Goal: Information Seeking & Learning: Check status

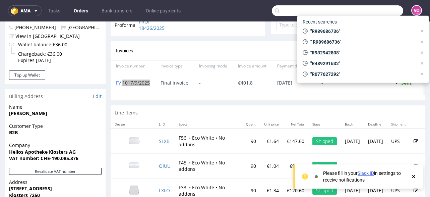
scroll to position [2, 0]
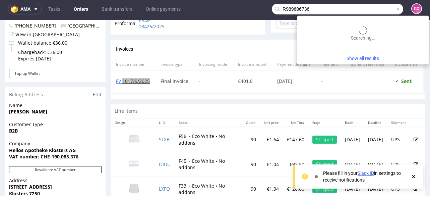
type input "R989686736"
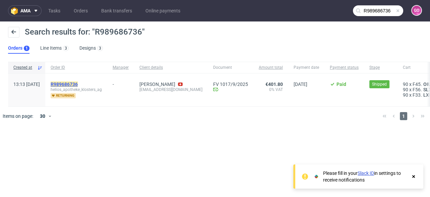
click at [78, 82] on mark "R989686736" at bounding box center [64, 84] width 27 height 5
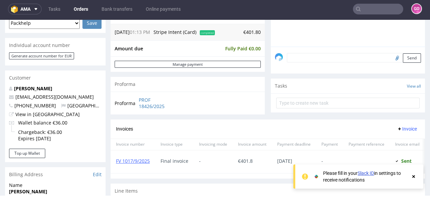
scroll to position [295, 0]
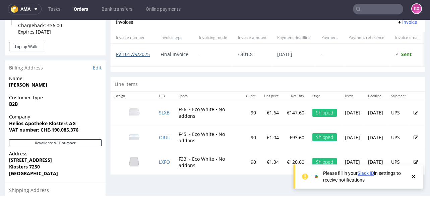
click at [134, 52] on link "FV 1017/9/2025" at bounding box center [133, 54] width 34 height 6
click at [361, 7] on input "text" at bounding box center [378, 9] width 50 height 11
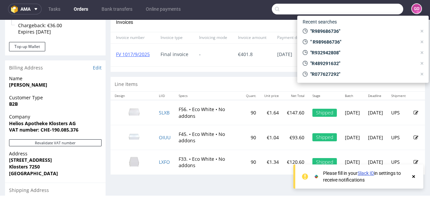
paste input "R185568753"
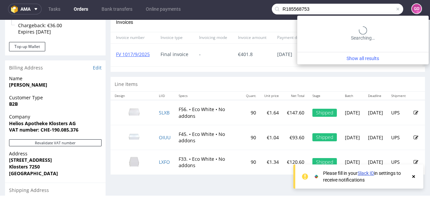
type input "R185568753"
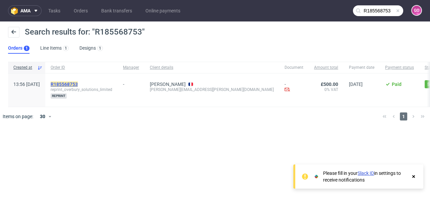
click at [78, 82] on mark "R185568753" at bounding box center [64, 84] width 27 height 5
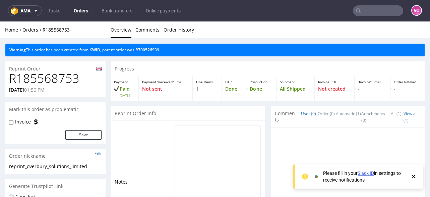
click at [147, 48] on link "R700526939" at bounding box center [148, 50] width 24 height 6
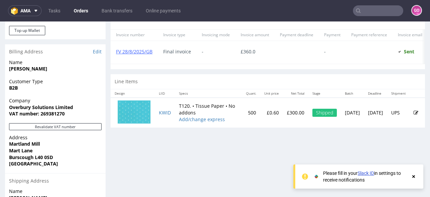
scroll to position [268, 0]
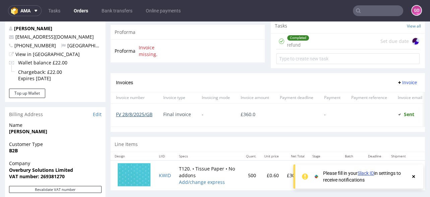
click at [147, 115] on link "FV 28/8/2025/GB" at bounding box center [134, 114] width 37 height 6
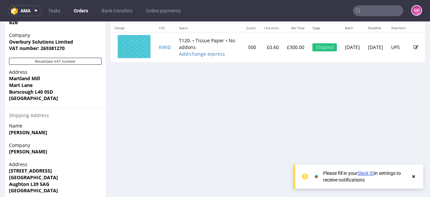
scroll to position [403, 0]
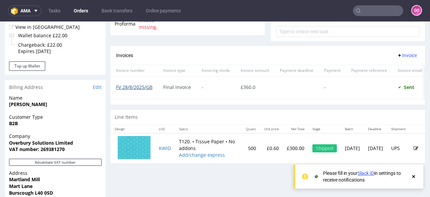
scroll to position [295, 0]
click at [140, 86] on link "FV 28/8/2025/GB" at bounding box center [134, 87] width 37 height 6
click at [371, 11] on input "text" at bounding box center [378, 10] width 50 height 11
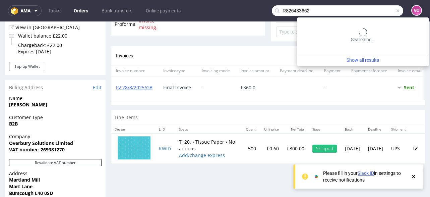
type input "R826433662"
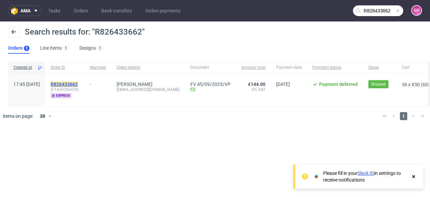
click at [78, 82] on mark "R826433662" at bounding box center [64, 84] width 27 height 5
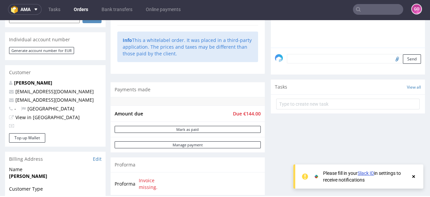
scroll to position [2, 0]
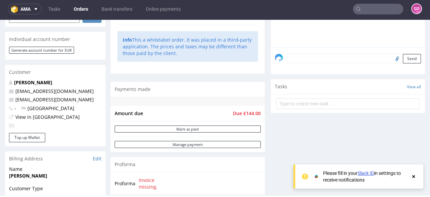
click at [366, 11] on input "text" at bounding box center [378, 9] width 50 height 11
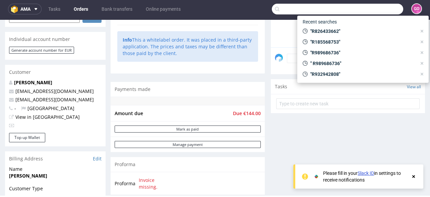
paste input "R609567056"
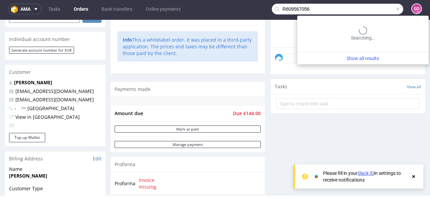
type input "R609567056"
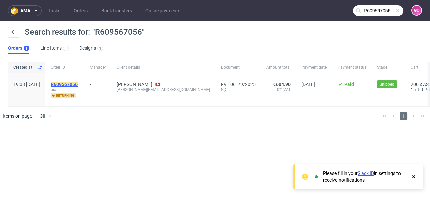
click at [78, 84] on mark "R609567056" at bounding box center [64, 84] width 27 height 5
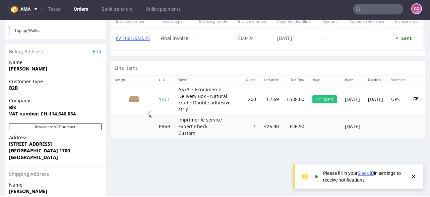
scroll to position [295, 0]
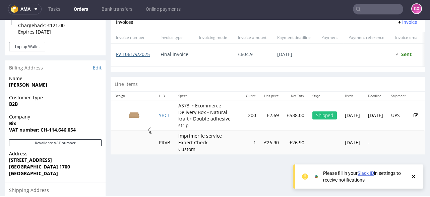
click at [143, 53] on link "FV 1061/9/2025" at bounding box center [133, 54] width 34 height 6
click at [374, 8] on input "text" at bounding box center [378, 9] width 50 height 11
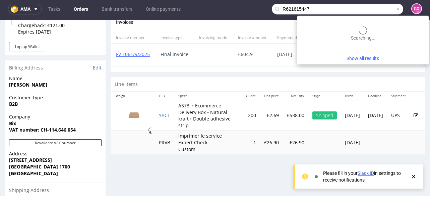
type input "R621615447"
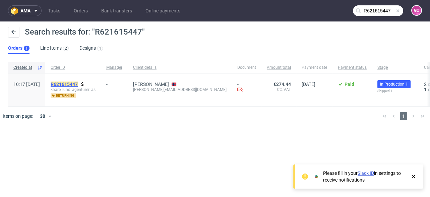
click at [78, 84] on mark "R621615447" at bounding box center [64, 84] width 27 height 5
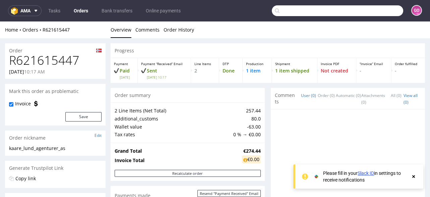
click at [366, 11] on input "text" at bounding box center [338, 10] width 132 height 11
paste input "R989686736"
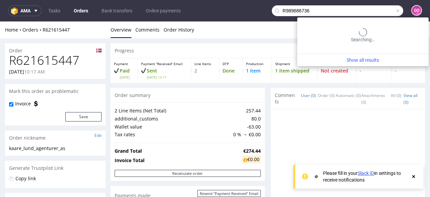
type input "R989686736"
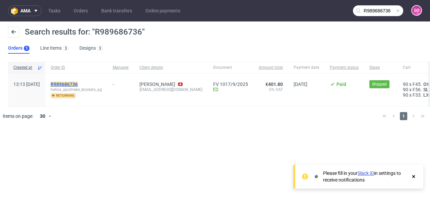
click at [78, 82] on mark "R989686736" at bounding box center [64, 84] width 27 height 5
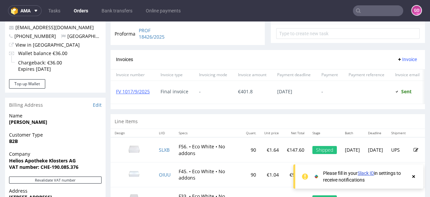
scroll to position [268, 0]
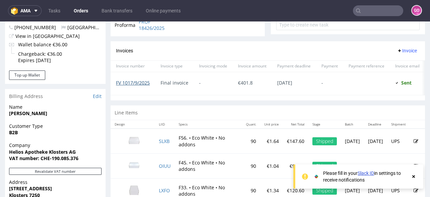
click at [141, 82] on link "FV 1017/9/2025" at bounding box center [133, 83] width 34 height 6
click at [387, 14] on input "text" at bounding box center [378, 10] width 50 height 11
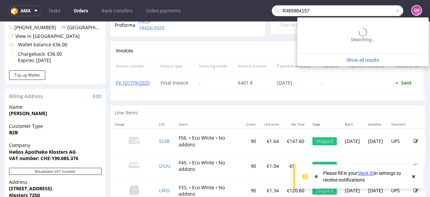
type input "R465864157"
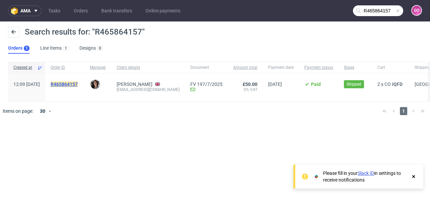
click at [78, 84] on mark "R465864157" at bounding box center [64, 84] width 27 height 5
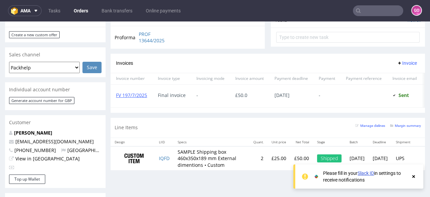
scroll to position [268, 0]
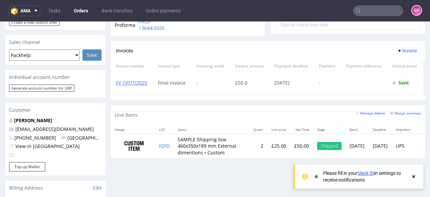
click at [384, 13] on input "text" at bounding box center [378, 10] width 50 height 11
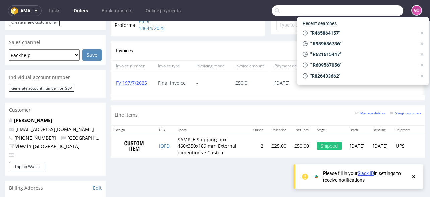
paste input "R847709869"
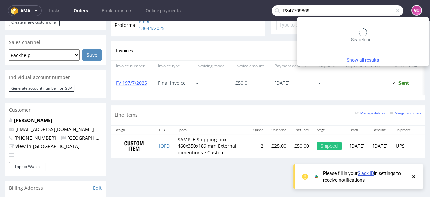
type input "R847709869"
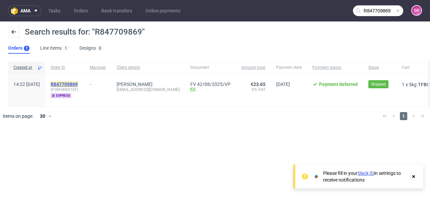
click at [78, 82] on mark "R847709869" at bounding box center [64, 84] width 27 height 5
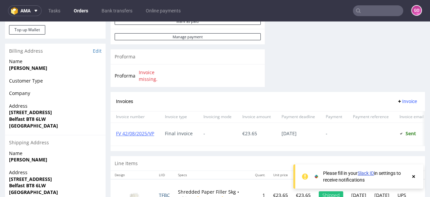
scroll to position [331, 0]
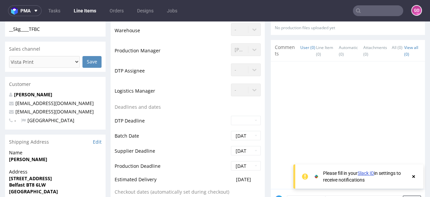
scroll to position [241, 0]
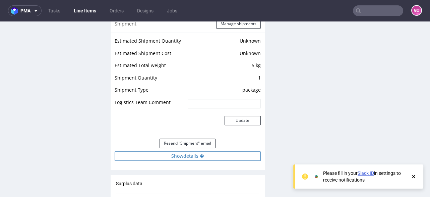
click at [183, 153] on button "Show details" at bounding box center [188, 155] width 146 height 9
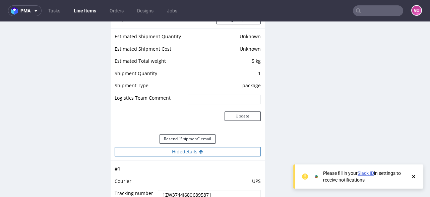
scroll to position [671, 0]
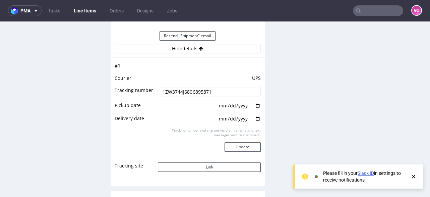
click at [218, 88] on input "1ZW3744J6806895871" at bounding box center [209, 91] width 103 height 9
click at [218, 89] on input "1ZW3744J6806895871" at bounding box center [209, 91] width 103 height 9
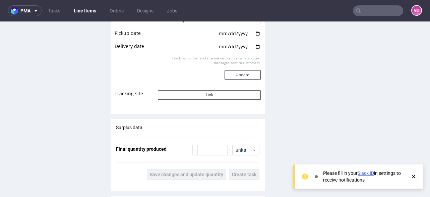
scroll to position [859, 0]
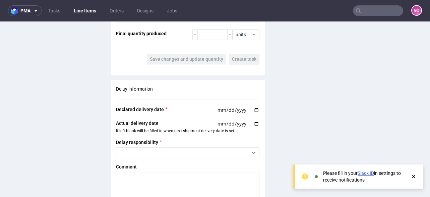
click at [394, 14] on input "text" at bounding box center [378, 10] width 50 height 11
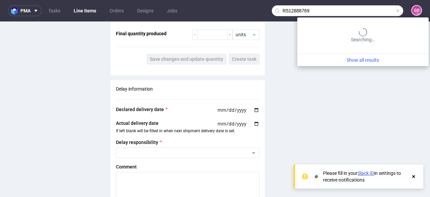
type input "R512888769"
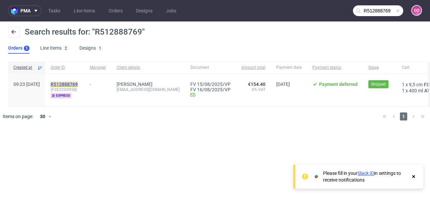
click at [78, 83] on mark "R512888769" at bounding box center [64, 84] width 27 height 5
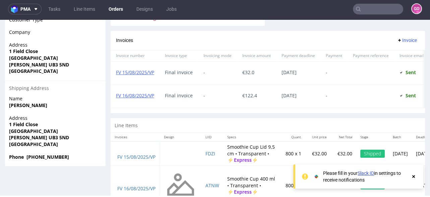
scroll to position [386, 0]
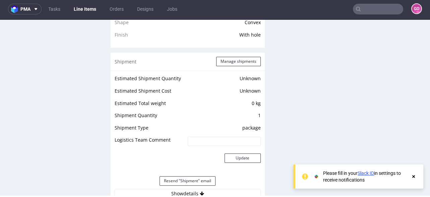
scroll to position [590, 0]
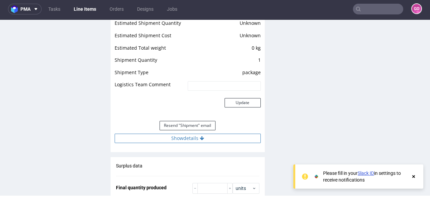
click at [192, 141] on button "Show details" at bounding box center [188, 138] width 146 height 9
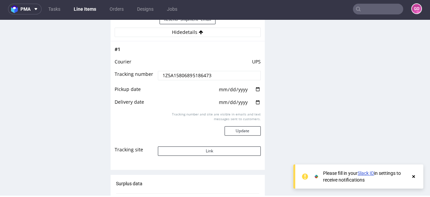
scroll to position [698, 0]
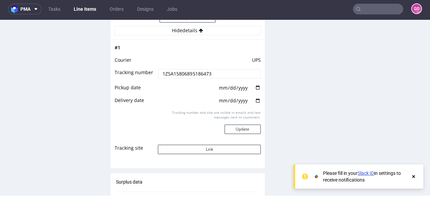
click at [207, 72] on input "1Z5A15806895186473" at bounding box center [209, 73] width 103 height 9
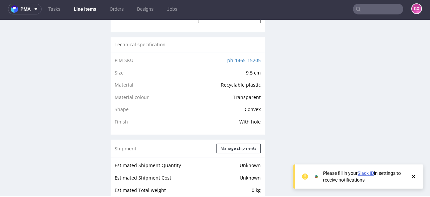
scroll to position [403, 0]
